Goal: Transaction & Acquisition: Book appointment/travel/reservation

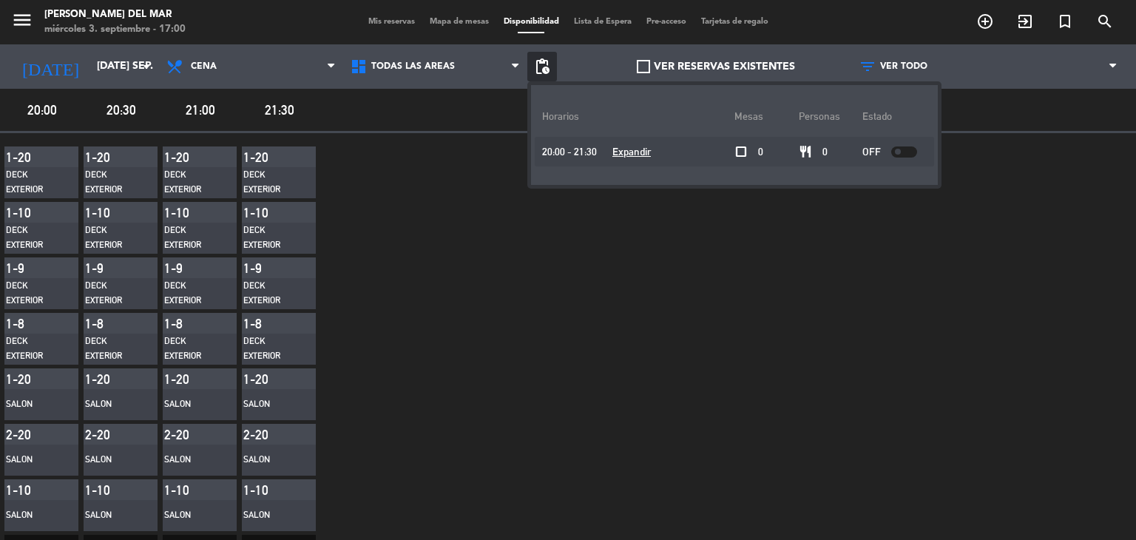
click at [364, 30] on div "menu [PERSON_NAME] del Mar miércoles 3. septiembre - 17:00 Mis reservas Mapa de…" at bounding box center [568, 22] width 1136 height 44
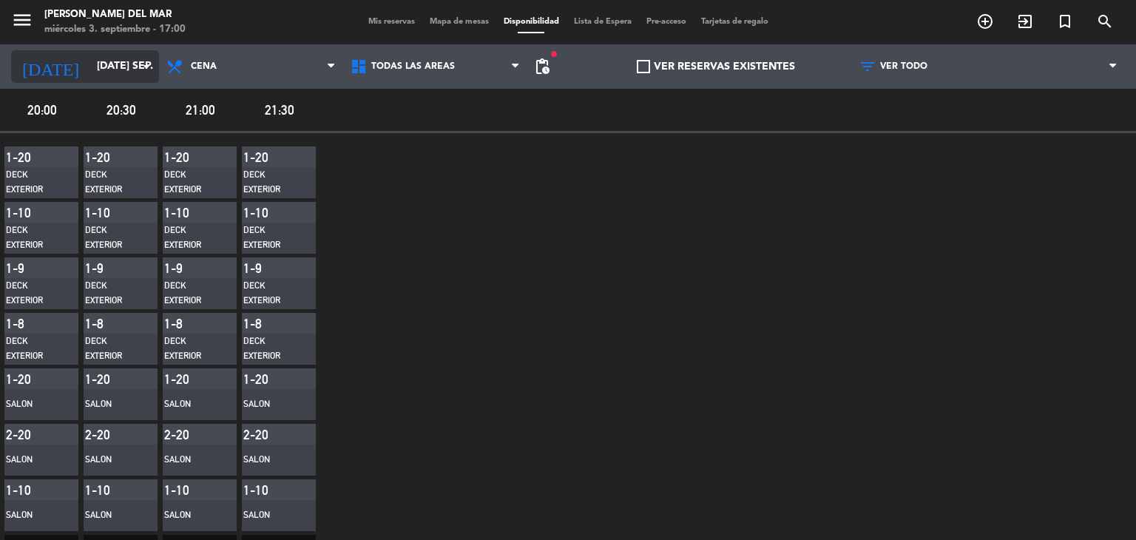
click at [105, 68] on input "[DATE] sep." at bounding box center [159, 66] width 141 height 27
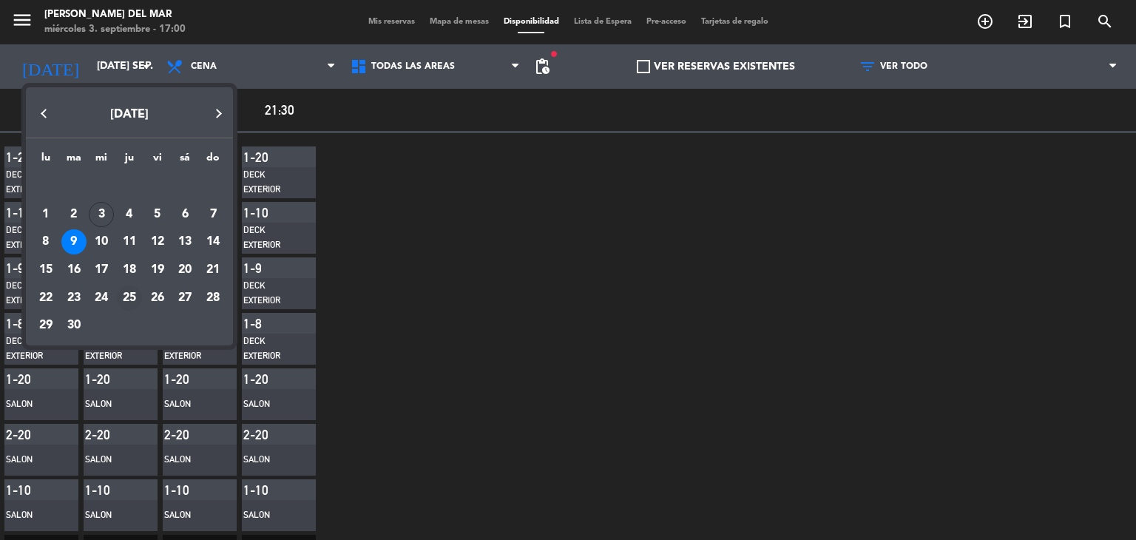
click at [133, 298] on div "25" at bounding box center [129, 297] width 25 height 25
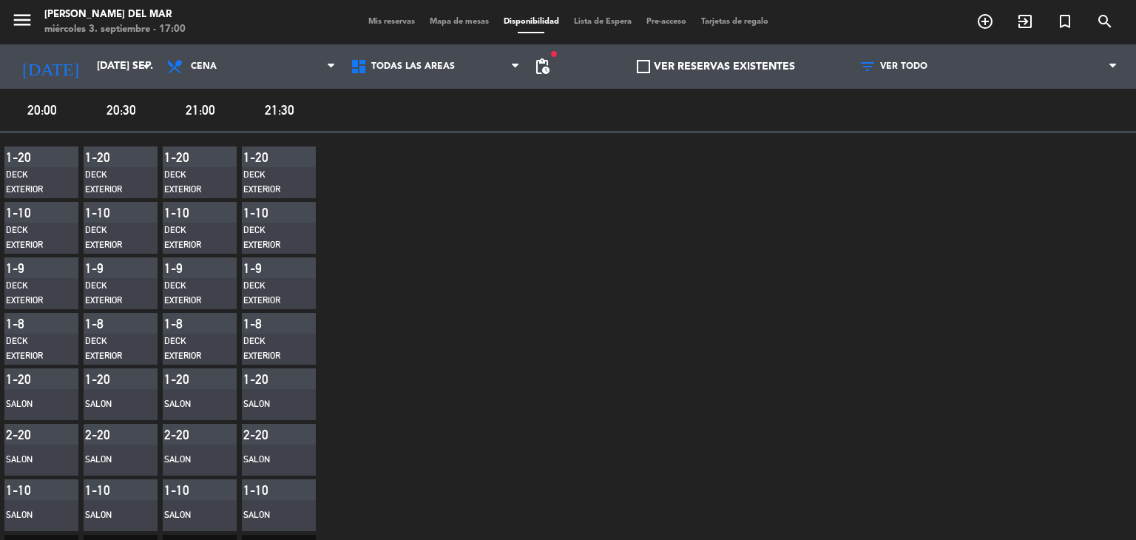
type input "[DEMOGRAPHIC_DATA] [DATE]"
click at [365, 22] on span "Mis reservas" at bounding box center [391, 22] width 61 height 8
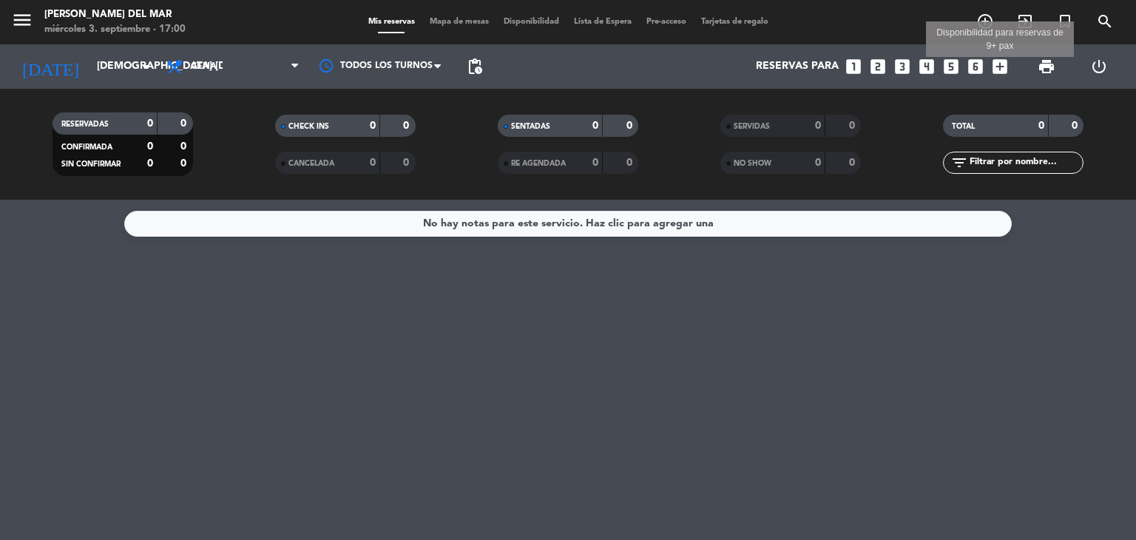
click at [1000, 65] on icon "add_box" at bounding box center [999, 66] width 19 height 19
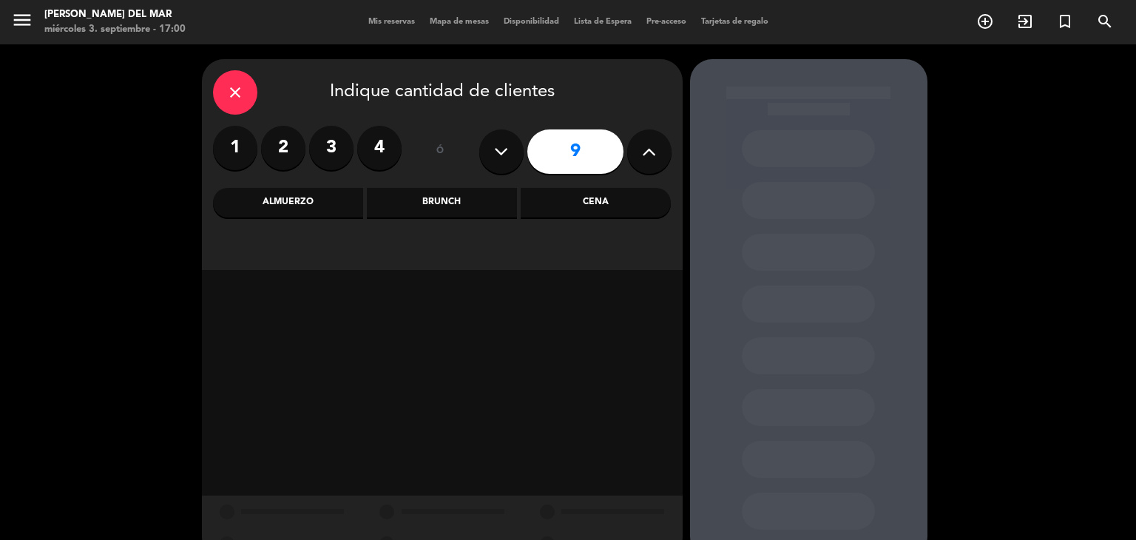
click at [506, 146] on icon at bounding box center [501, 152] width 14 height 22
click at [652, 152] on icon at bounding box center [649, 152] width 14 height 22
type input "7"
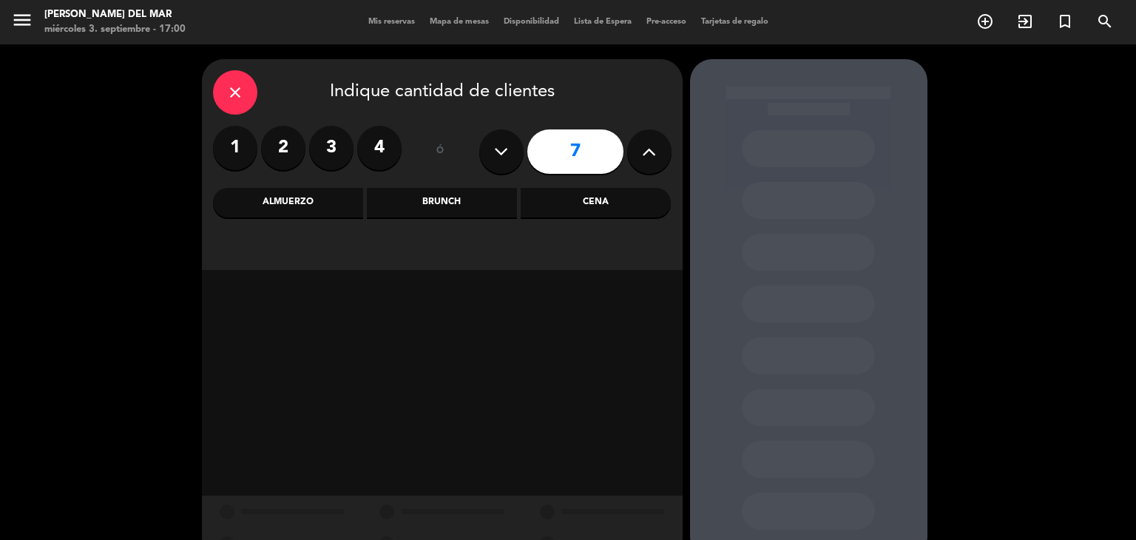
click at [286, 208] on div "Almuerzo" at bounding box center [288, 203] width 150 height 30
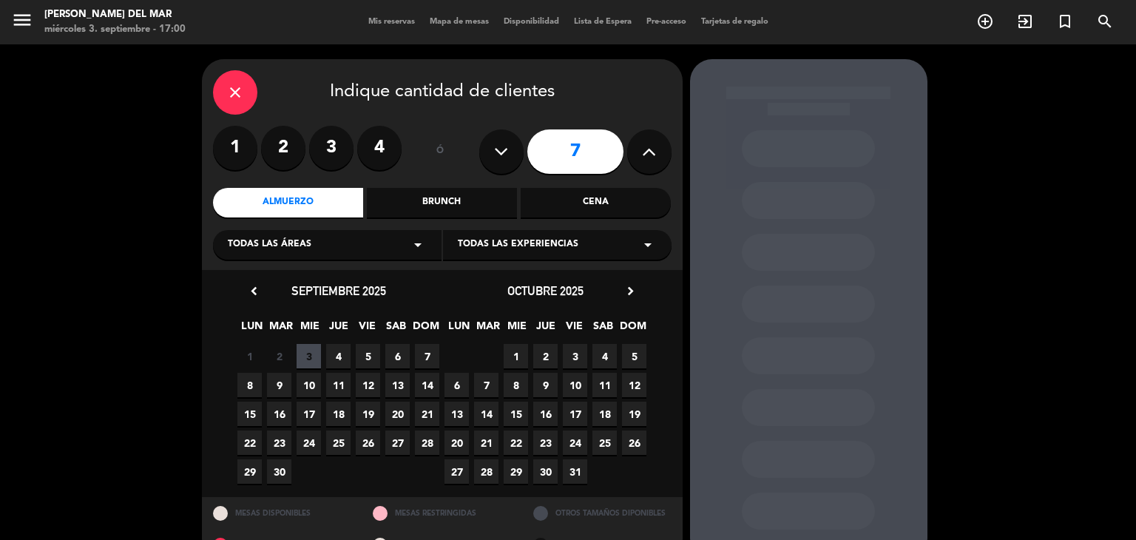
click at [339, 444] on span "25" at bounding box center [338, 442] width 24 height 24
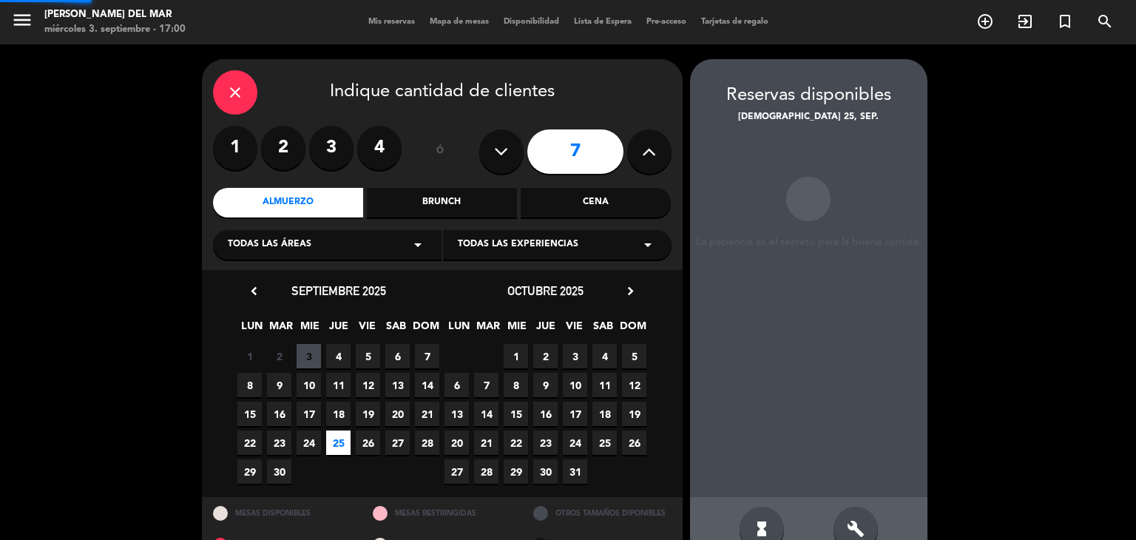
scroll to position [35, 0]
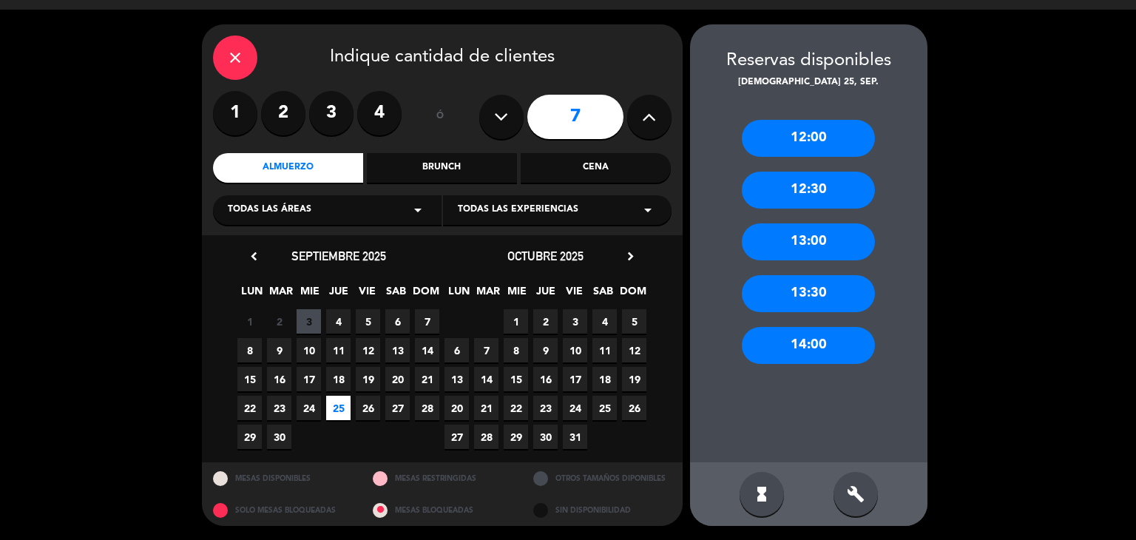
click at [805, 146] on div "12:00" at bounding box center [808, 138] width 133 height 37
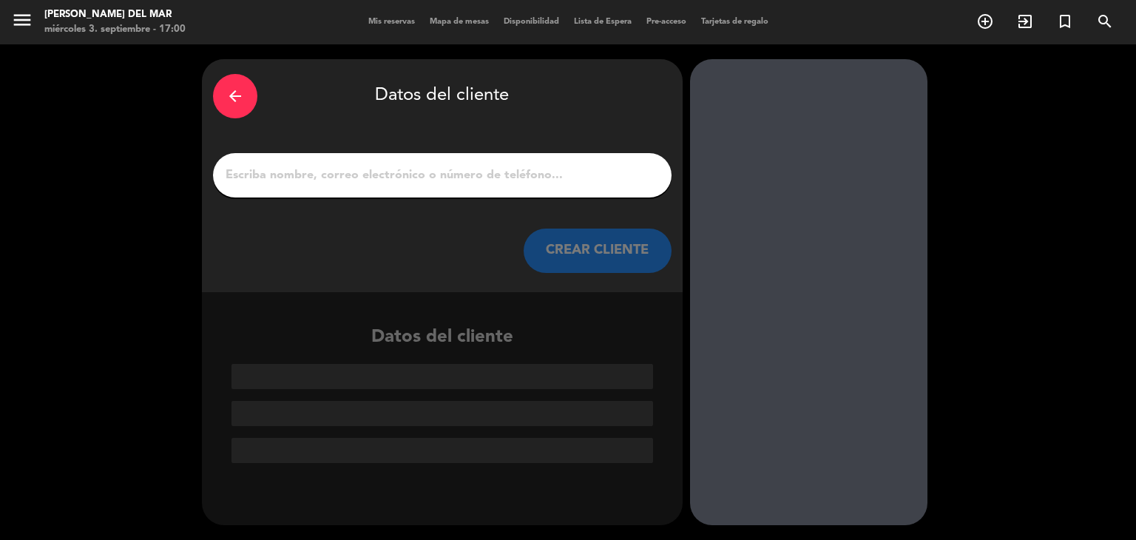
click at [326, 169] on input "1" at bounding box center [442, 175] width 436 height 21
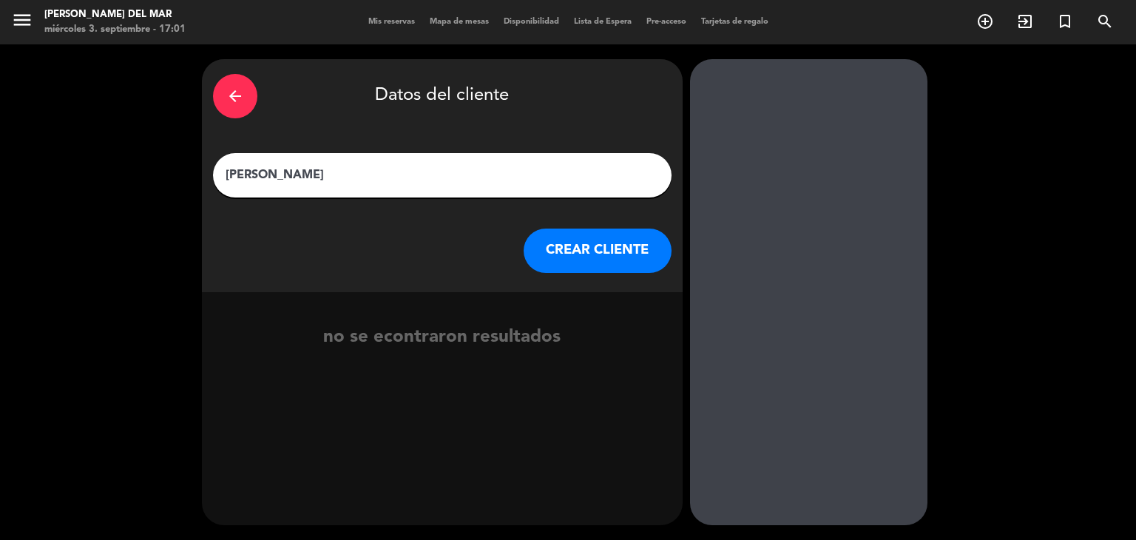
type input "[PERSON_NAME]"
click at [600, 256] on button "CREAR CLIENTE" at bounding box center [598, 251] width 148 height 44
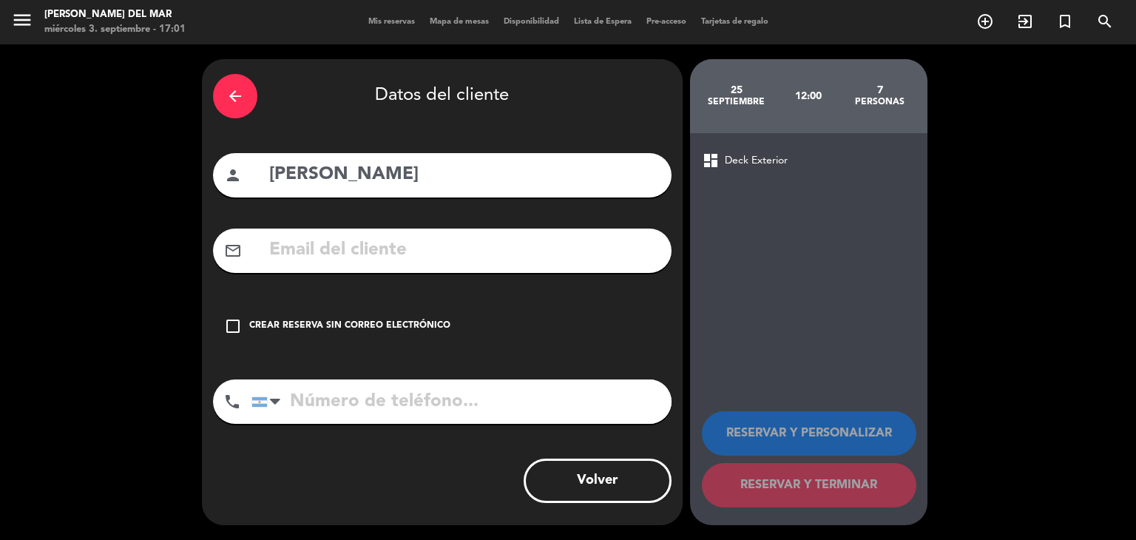
click at [234, 323] on icon "check_box_outline_blank" at bounding box center [233, 326] width 18 height 18
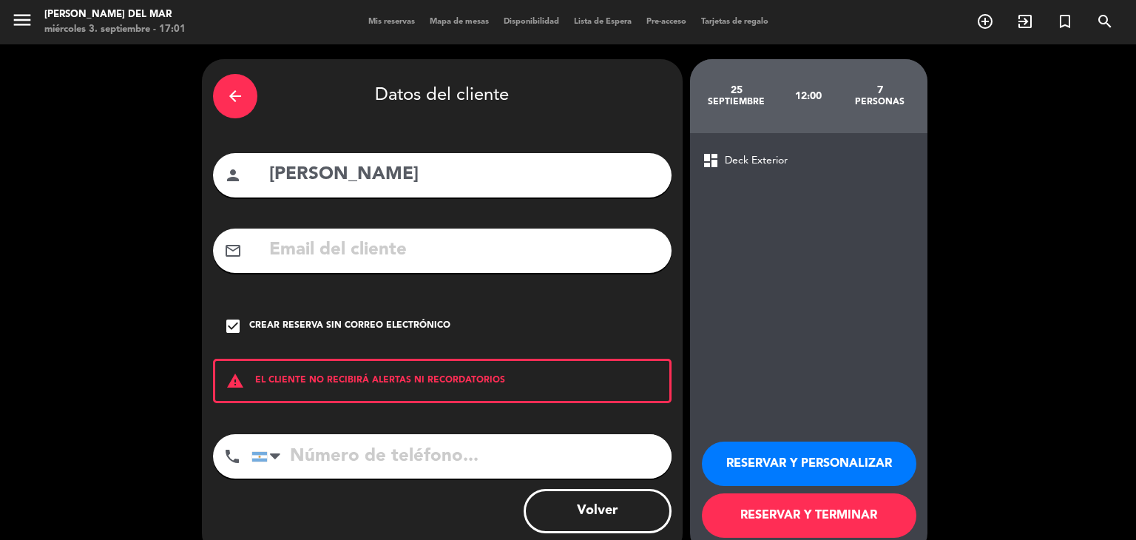
click at [287, 456] on input "tel" at bounding box center [461, 456] width 420 height 44
type input "1159911111"
click at [746, 512] on button "RESERVAR Y TERMINAR" at bounding box center [809, 515] width 214 height 44
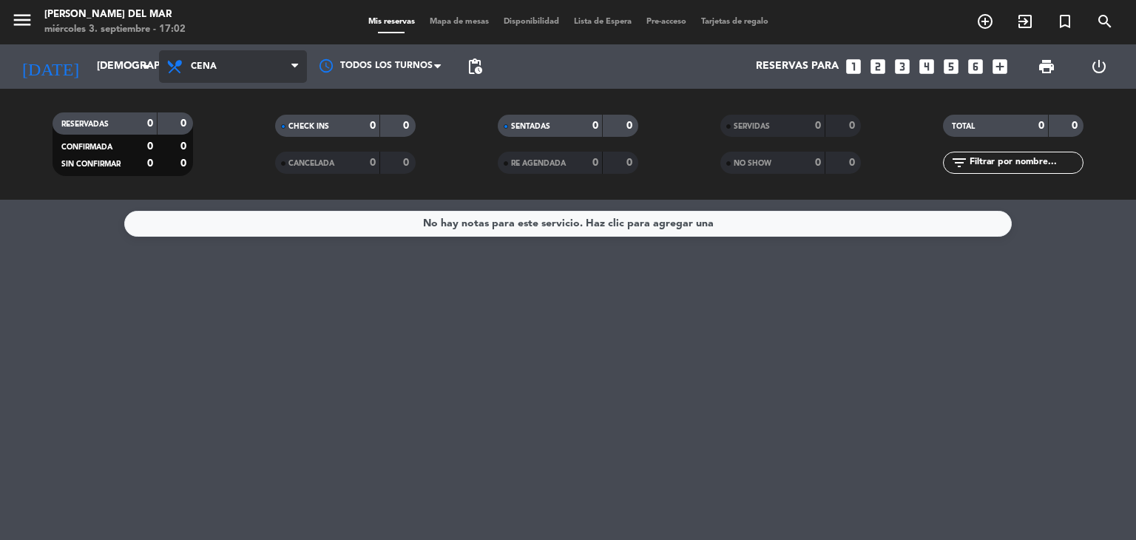
click at [231, 69] on span "Cena" at bounding box center [233, 66] width 148 height 33
click at [226, 155] on div "menu [PERSON_NAME] del Mar miércoles 3. septiembre - 17:02 Mis reservas Mapa de…" at bounding box center [568, 100] width 1136 height 200
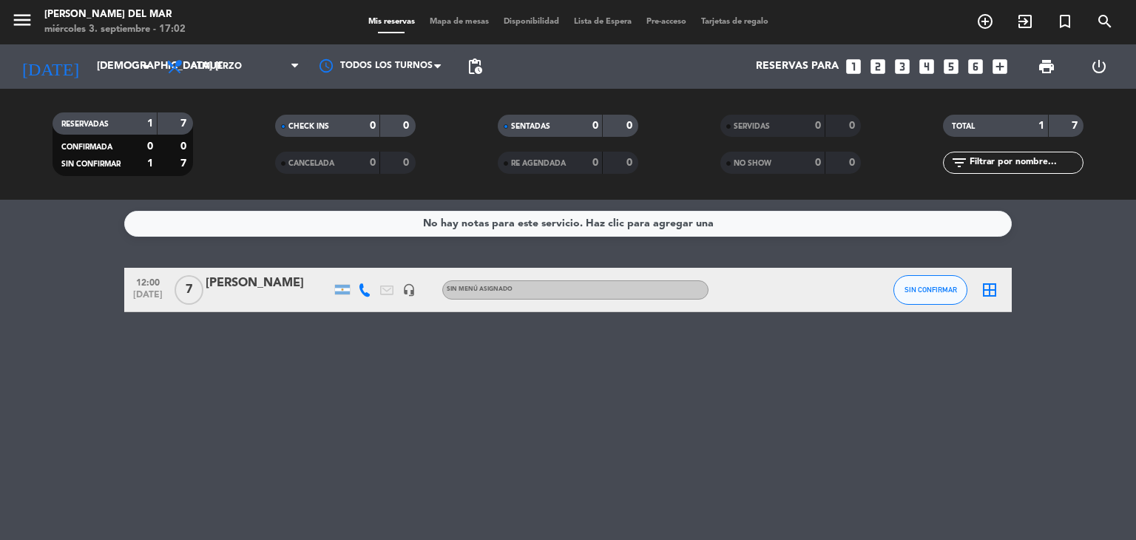
click at [297, 279] on div "[PERSON_NAME]" at bounding box center [269, 283] width 126 height 19
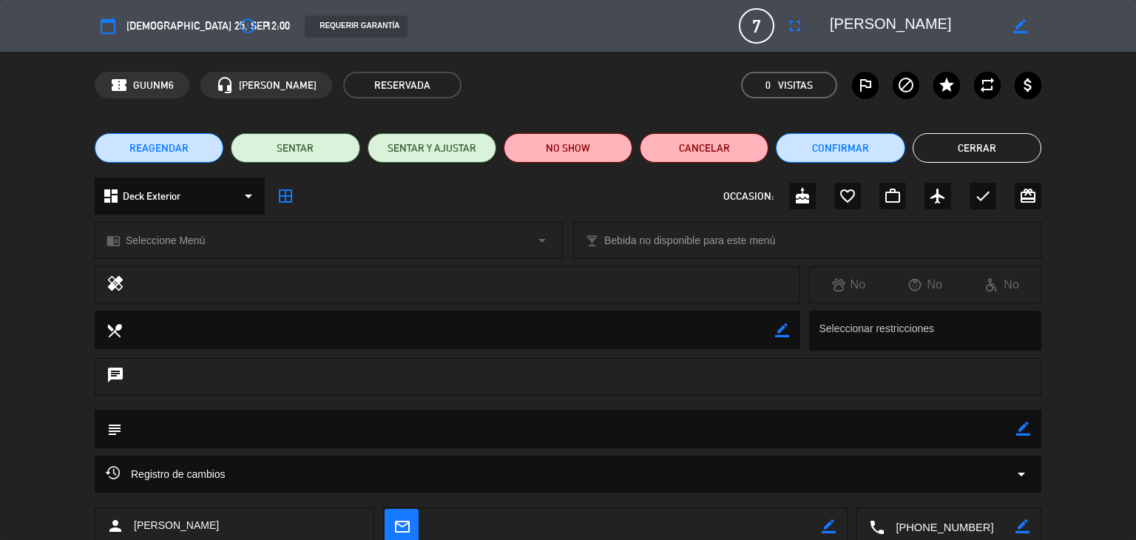
click at [1019, 427] on icon "border_color" at bounding box center [1023, 429] width 14 height 14
type textarea "QUIERE QUE LE [PERSON_NAME] UNA MESA LO MAS INTIMA POSIBLE POR QUE ES UNA REUNI…"
click at [1018, 430] on icon at bounding box center [1023, 429] width 14 height 14
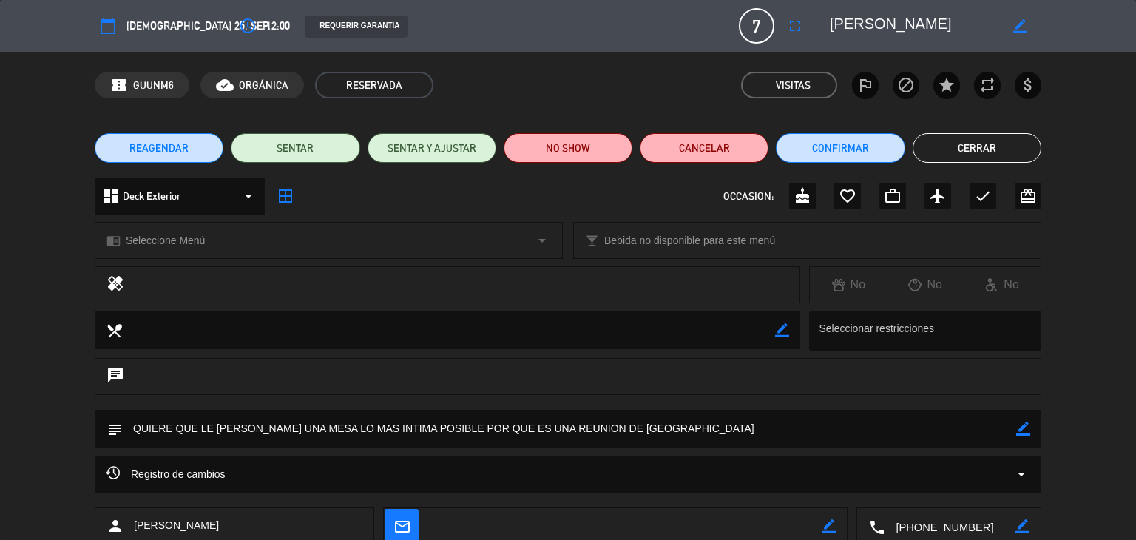
click at [994, 148] on button "Cerrar" at bounding box center [977, 148] width 129 height 30
